Goal: Download file/media

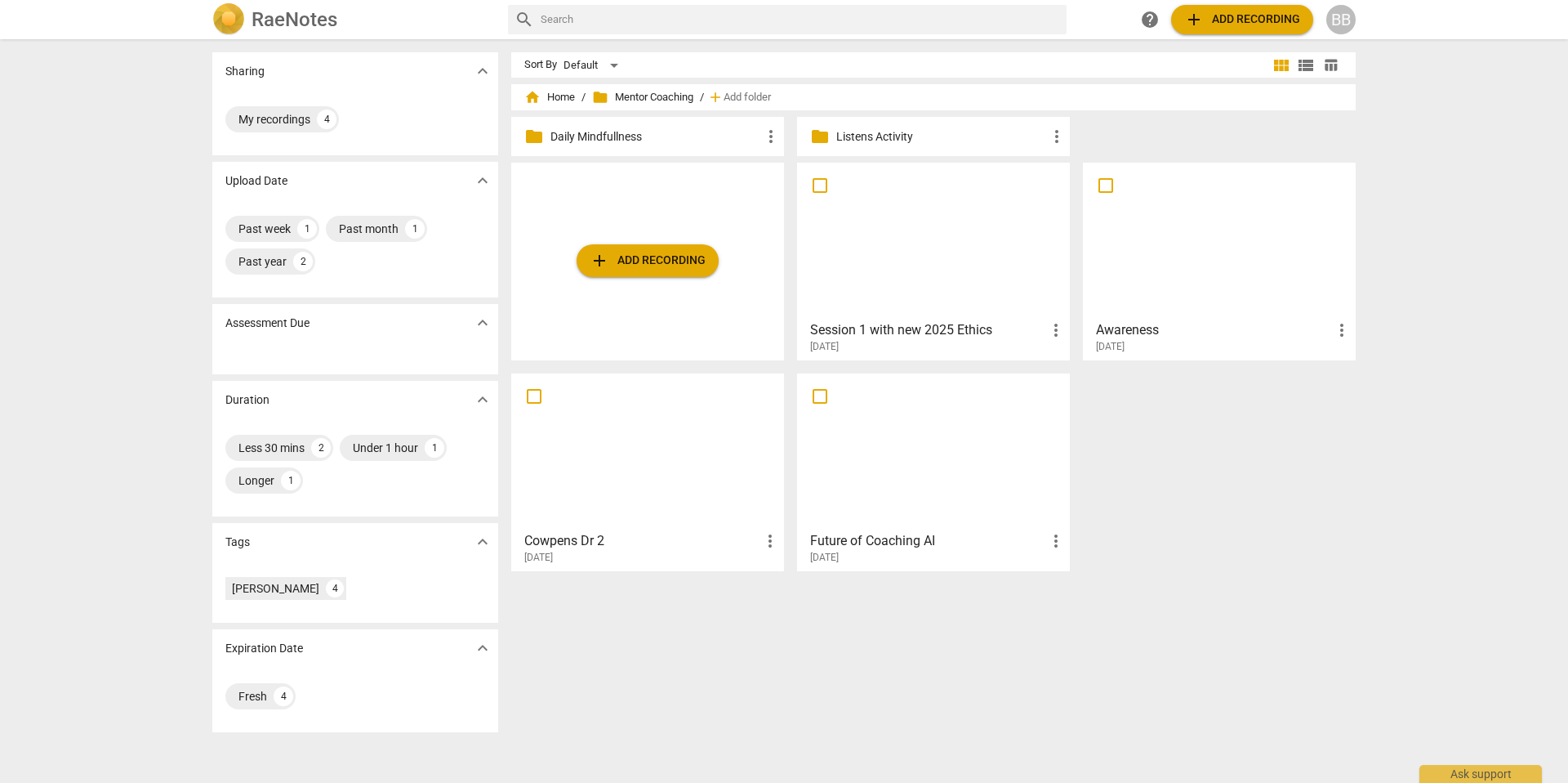
click at [895, 216] on div at bounding box center [933, 241] width 261 height 145
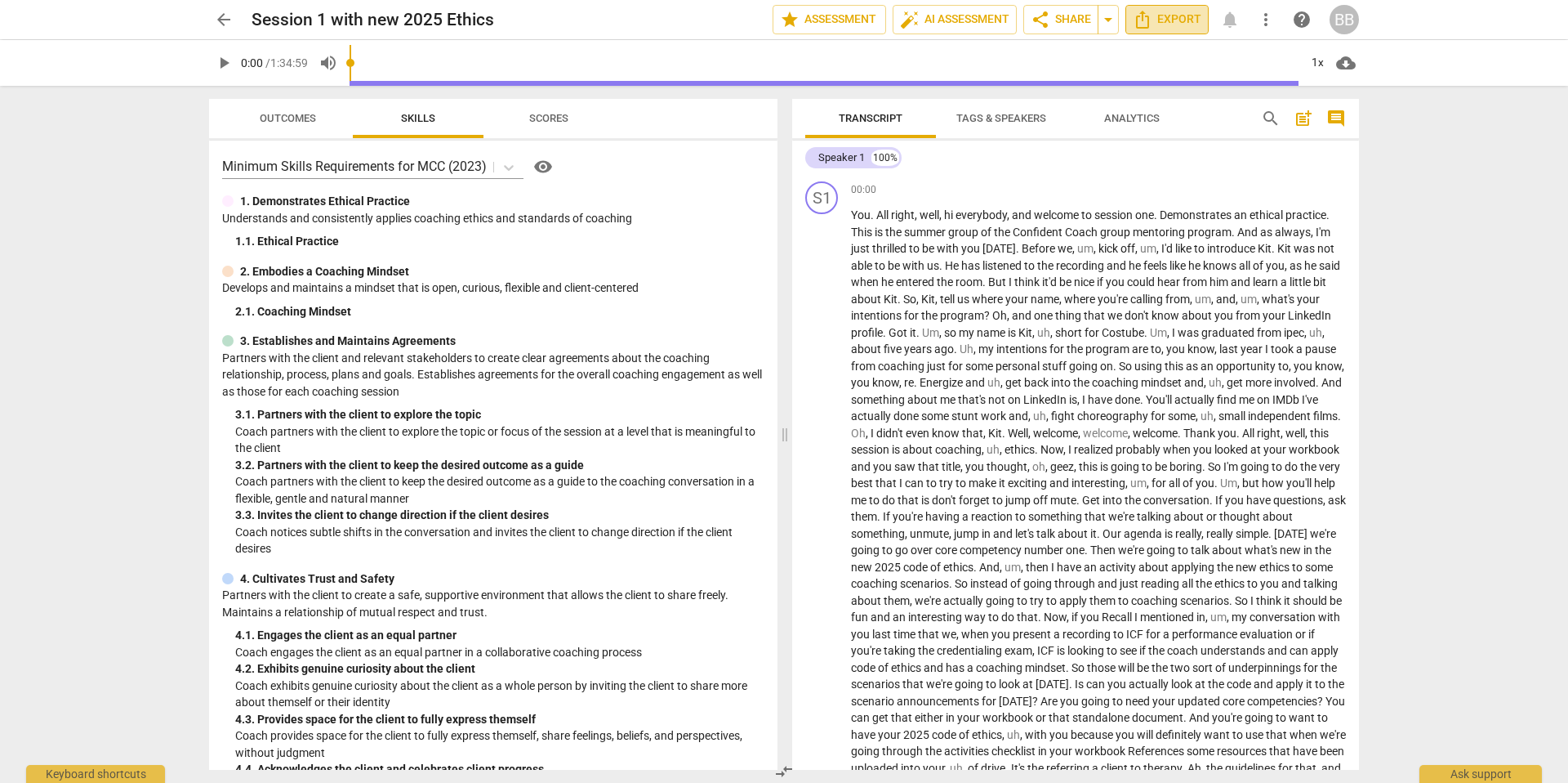
click at [1163, 16] on span "Export" at bounding box center [1167, 19] width 69 height 19
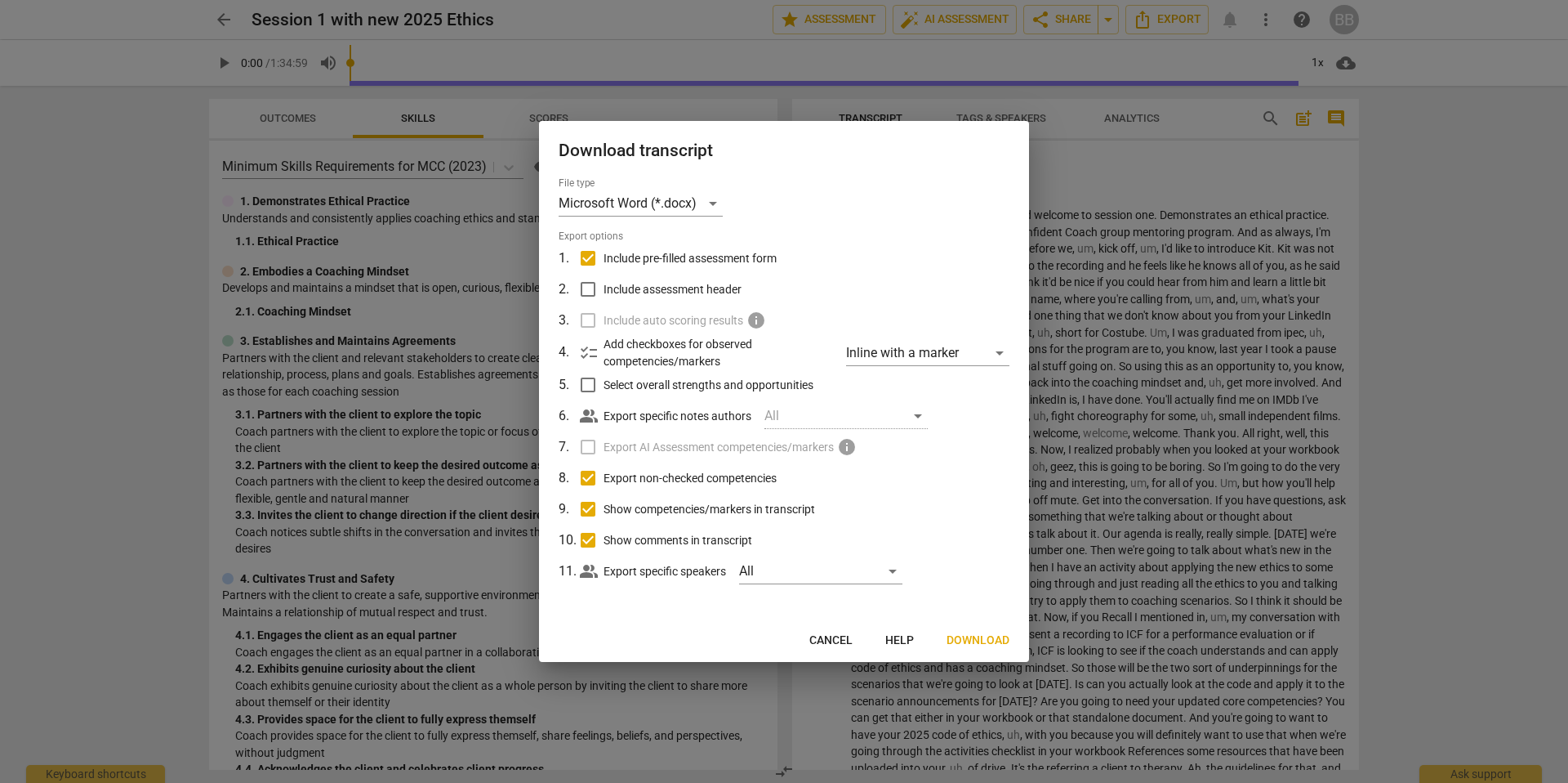
click at [588, 260] on input "Include pre-filled assessment form" at bounding box center [589, 259] width 31 height 31
checkbox input "false"
drag, startPoint x: 592, startPoint y: 505, endPoint x: 588, endPoint y: 533, distance: 28.3
click at [591, 514] on input "Show competencies/markers in transcript" at bounding box center [589, 509] width 31 height 31
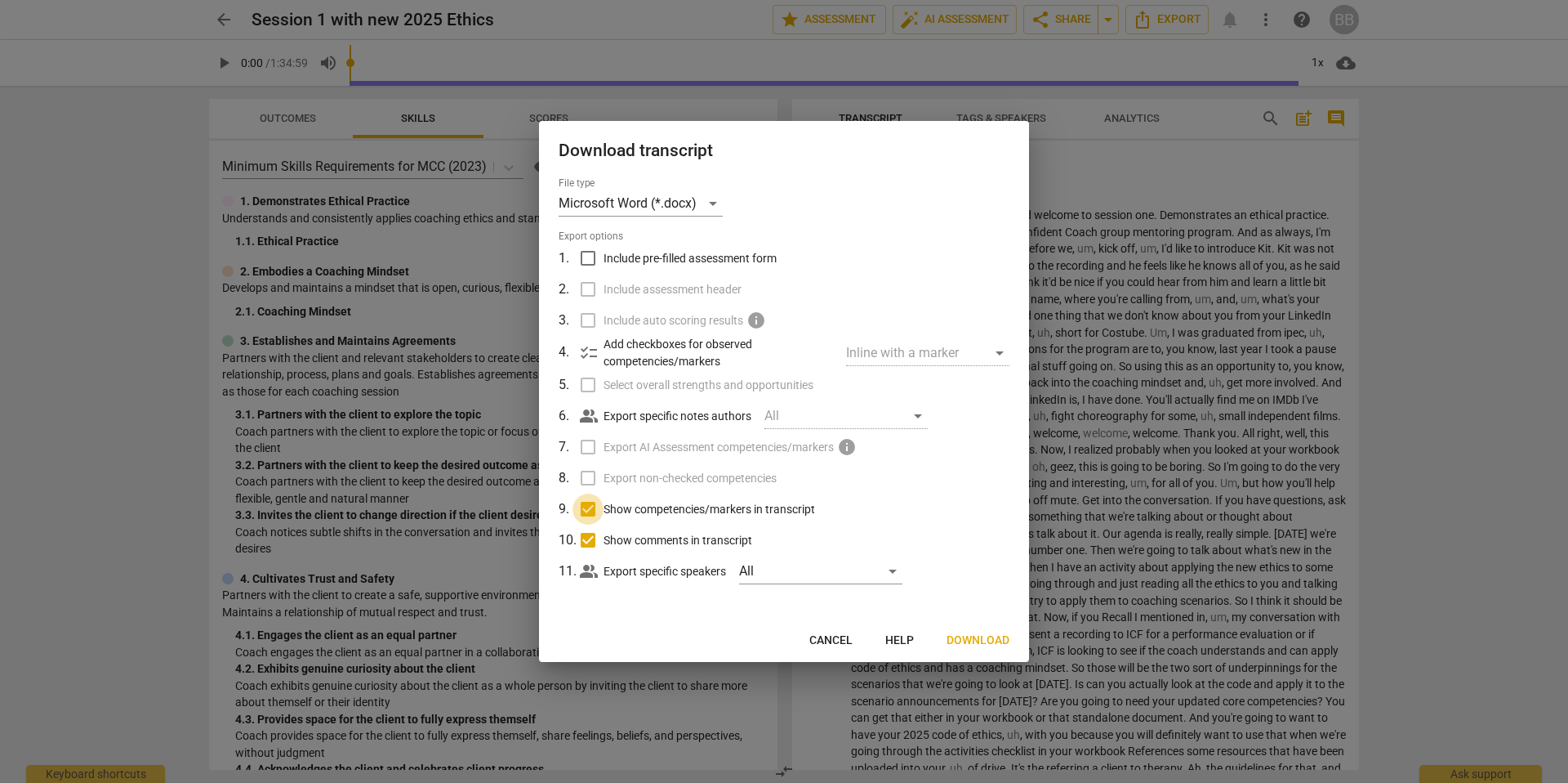
checkbox input "false"
click at [587, 544] on input "Show comments in transcript" at bounding box center [589, 540] width 31 height 31
checkbox input "false"
click at [974, 641] on span "Download" at bounding box center [978, 641] width 63 height 17
